Goal: Task Accomplishment & Management: Complete application form

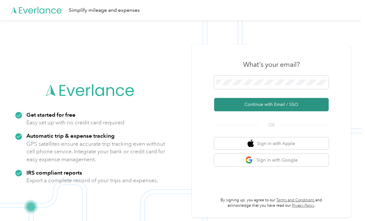
click at [276, 103] on button "Continue with Email / SSO" at bounding box center [271, 104] width 114 height 13
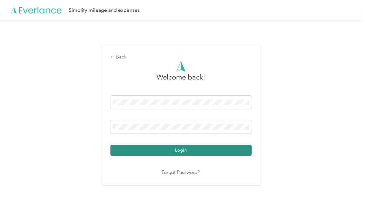
click at [184, 149] on button "Login" at bounding box center [180, 150] width 141 height 11
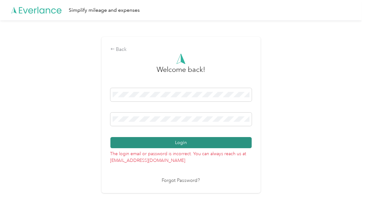
click at [173, 141] on button "Login" at bounding box center [180, 142] width 141 height 11
click at [231, 142] on button "Login" at bounding box center [180, 142] width 141 height 11
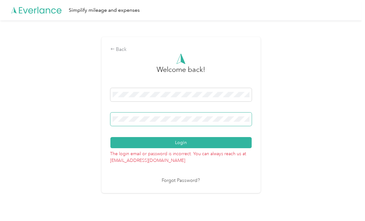
click at [110, 137] on button "Login" at bounding box center [180, 142] width 141 height 11
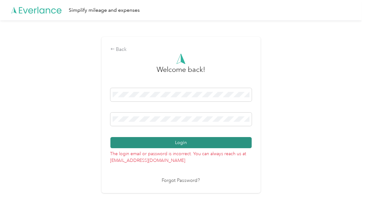
click at [134, 140] on button "Login" at bounding box center [180, 142] width 141 height 11
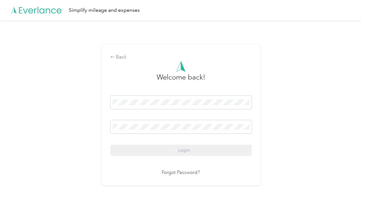
click at [134, 140] on div "Login" at bounding box center [180, 126] width 141 height 60
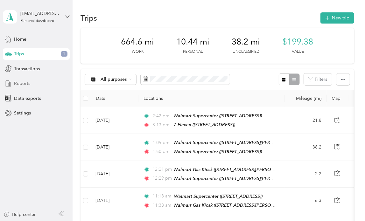
click at [22, 82] on span "Reports" at bounding box center [22, 83] width 16 height 7
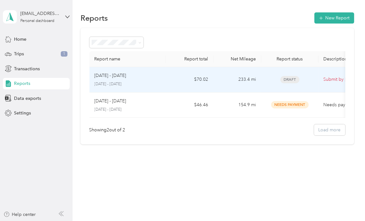
click at [163, 77] on td "[DATE] - [DATE] [DATE] - [DATE]" at bounding box center [127, 79] width 76 height 25
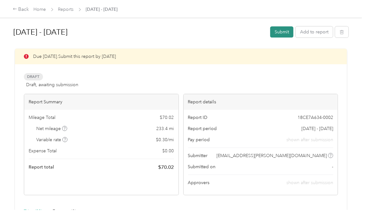
click at [283, 31] on button "Submit" at bounding box center [281, 31] width 23 height 11
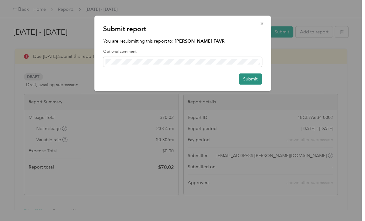
click at [250, 80] on button "Submit" at bounding box center [249, 78] width 23 height 11
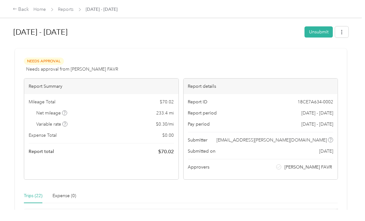
click at [250, 80] on div "Report details" at bounding box center [260, 87] width 154 height 16
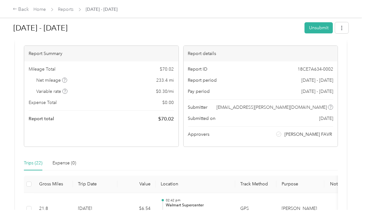
scroll to position [25, 0]
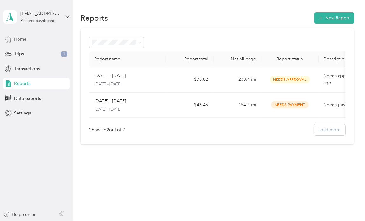
click at [24, 41] on span "Home" at bounding box center [20, 39] width 12 height 7
